Goal: Check status

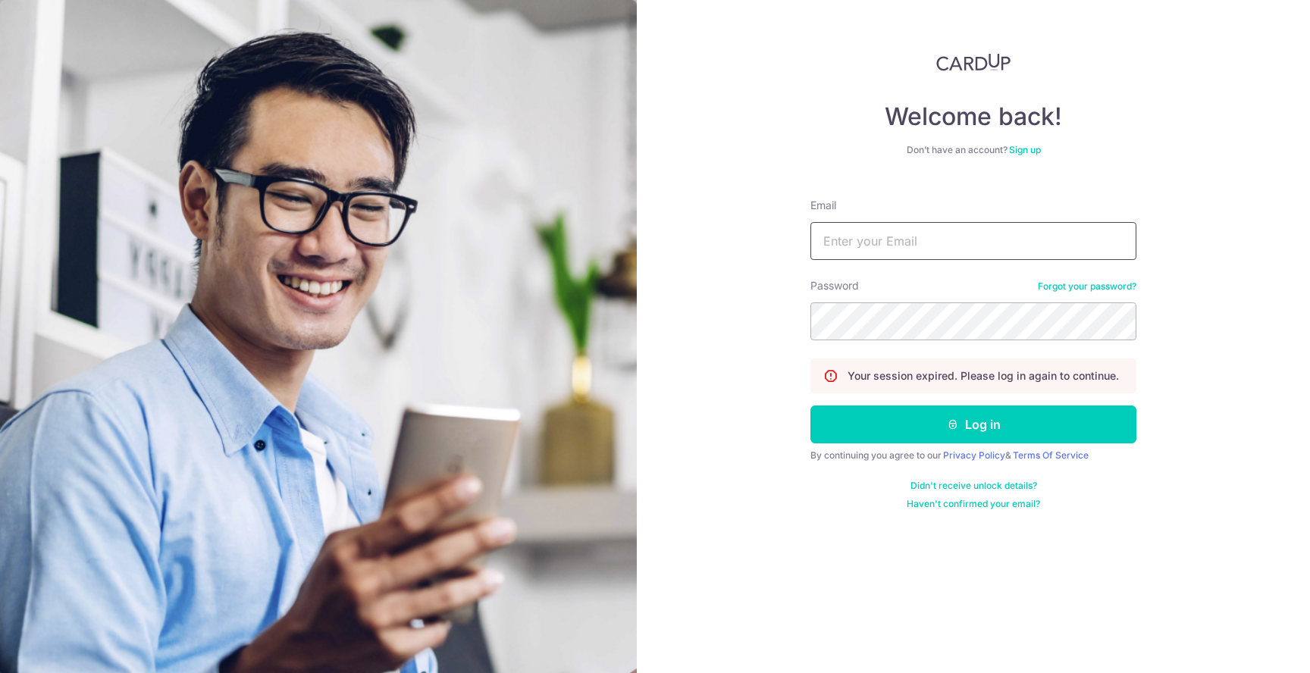
type input "[EMAIL_ADDRESS][DOMAIN_NAME]"
click at [811, 406] on button "Log in" at bounding box center [974, 425] width 326 height 38
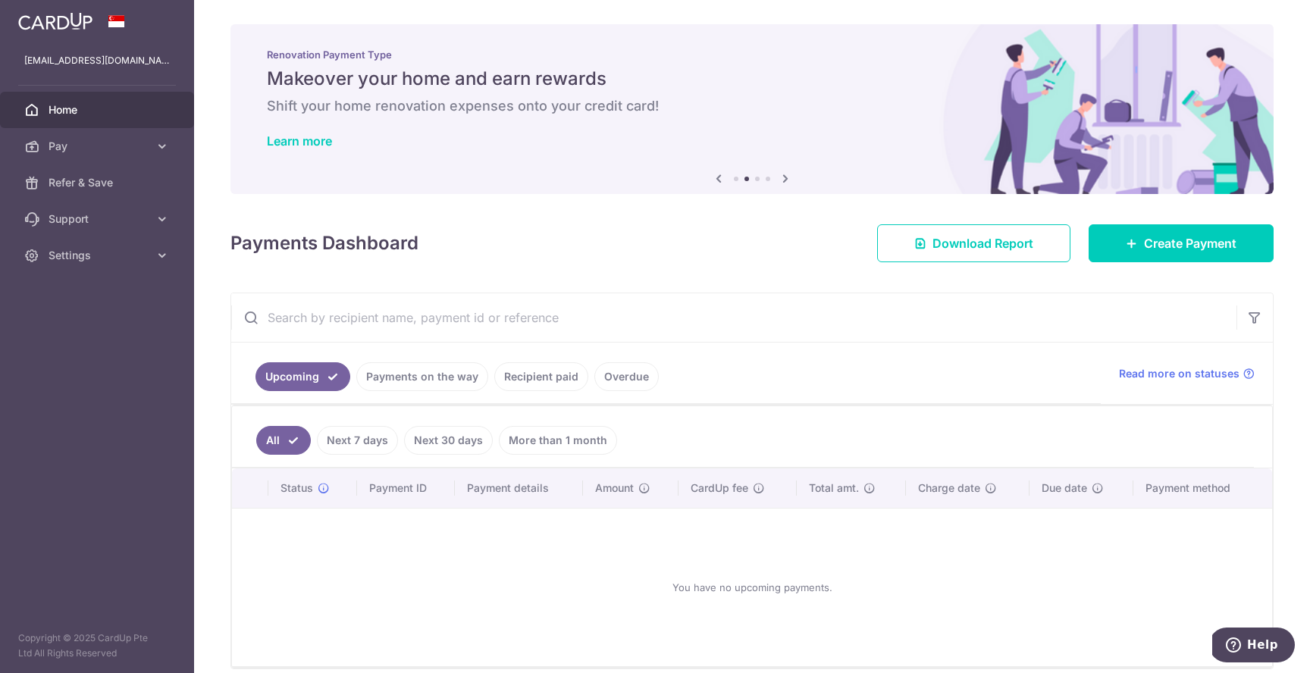
click at [535, 376] on link "Recipient paid" at bounding box center [541, 376] width 94 height 29
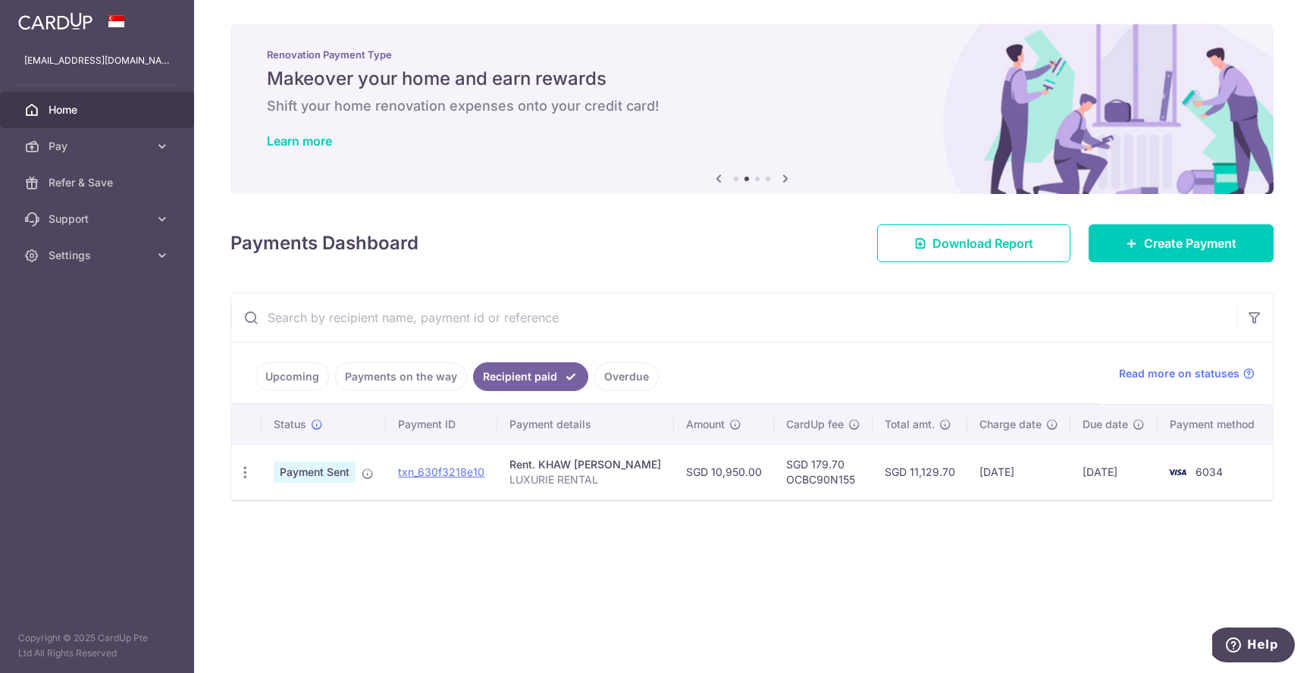
click at [783, 464] on td "SGD 179.70 OCBC90N155" at bounding box center [823, 471] width 99 height 55
drag, startPoint x: 783, startPoint y: 464, endPoint x: 843, endPoint y: 486, distance: 64.5
click at [843, 486] on td "SGD 179.70 OCBC90N155" at bounding box center [823, 471] width 99 height 55
click at [923, 486] on td "SGD 11,129.70" at bounding box center [920, 471] width 95 height 55
click at [1201, 469] on span "6034" at bounding box center [1209, 472] width 27 height 13
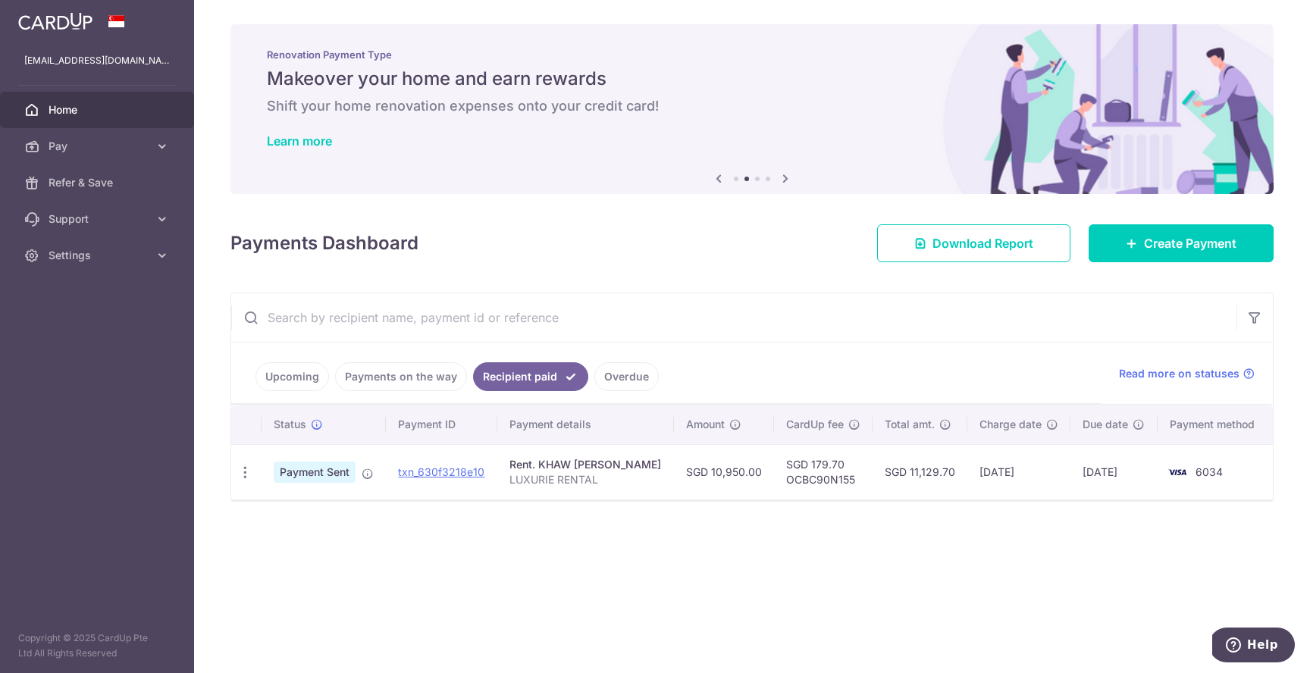
click at [1201, 469] on span "6034" at bounding box center [1209, 472] width 27 height 13
click at [664, 472] on td "Rent. KHAW [PERSON_NAME] LUXURIE RENTAL" at bounding box center [585, 471] width 177 height 55
